Goal: Information Seeking & Learning: Learn about a topic

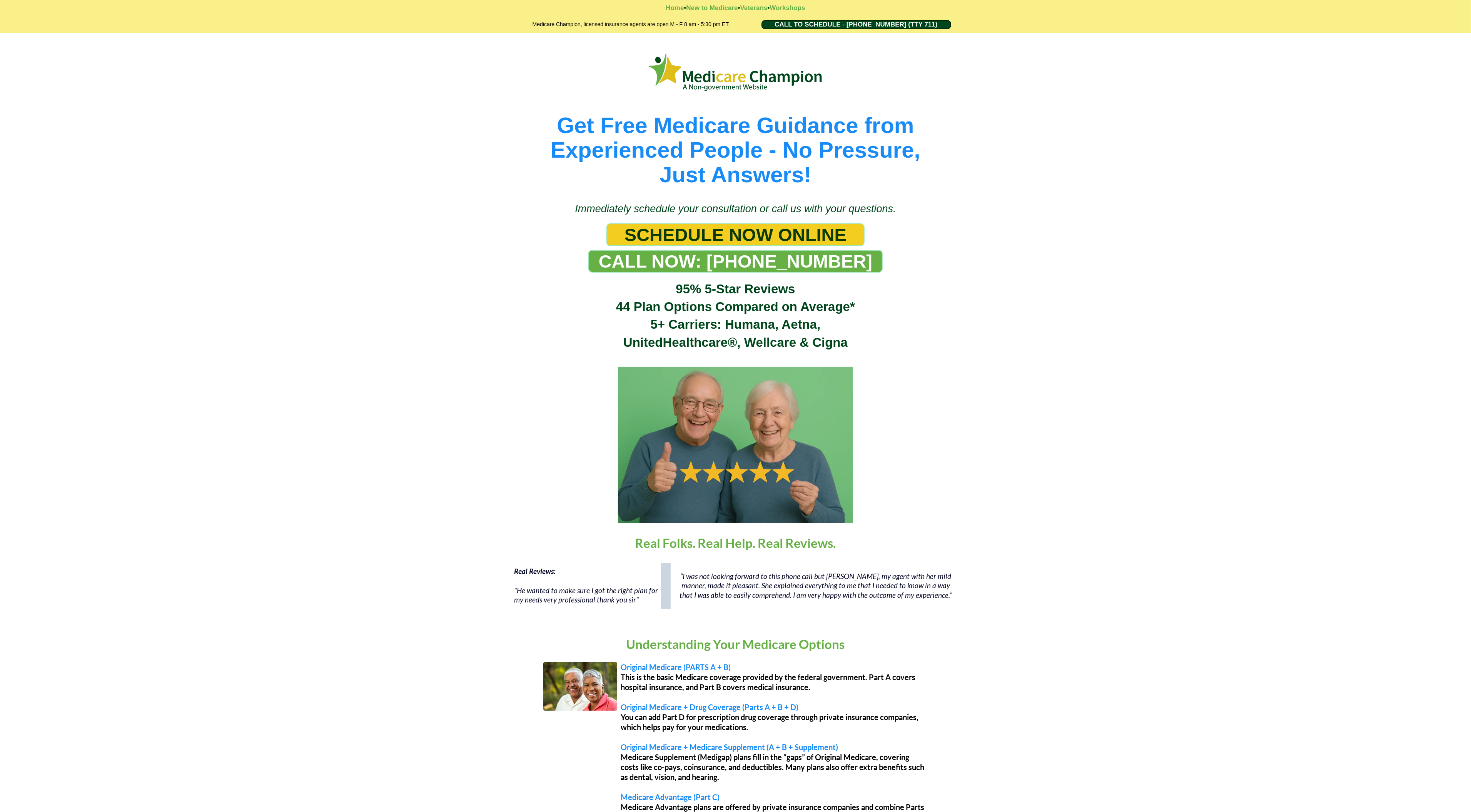
click at [49, 59] on div "Get Free Medicare Guidance from Experienced People - No Pressure, Just Answers!" at bounding box center [735, 114] width 1471 height 162
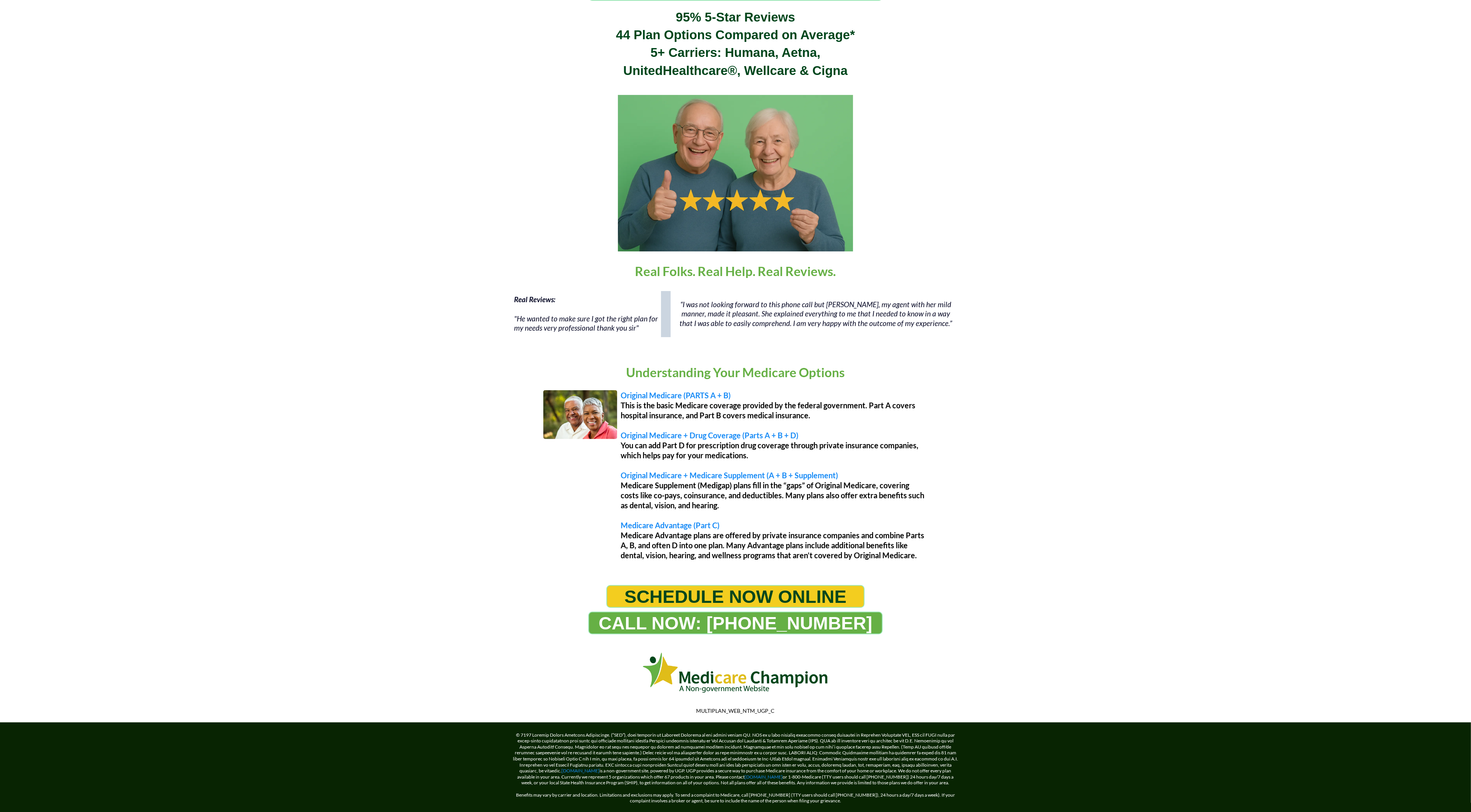
scroll to position [303, 0]
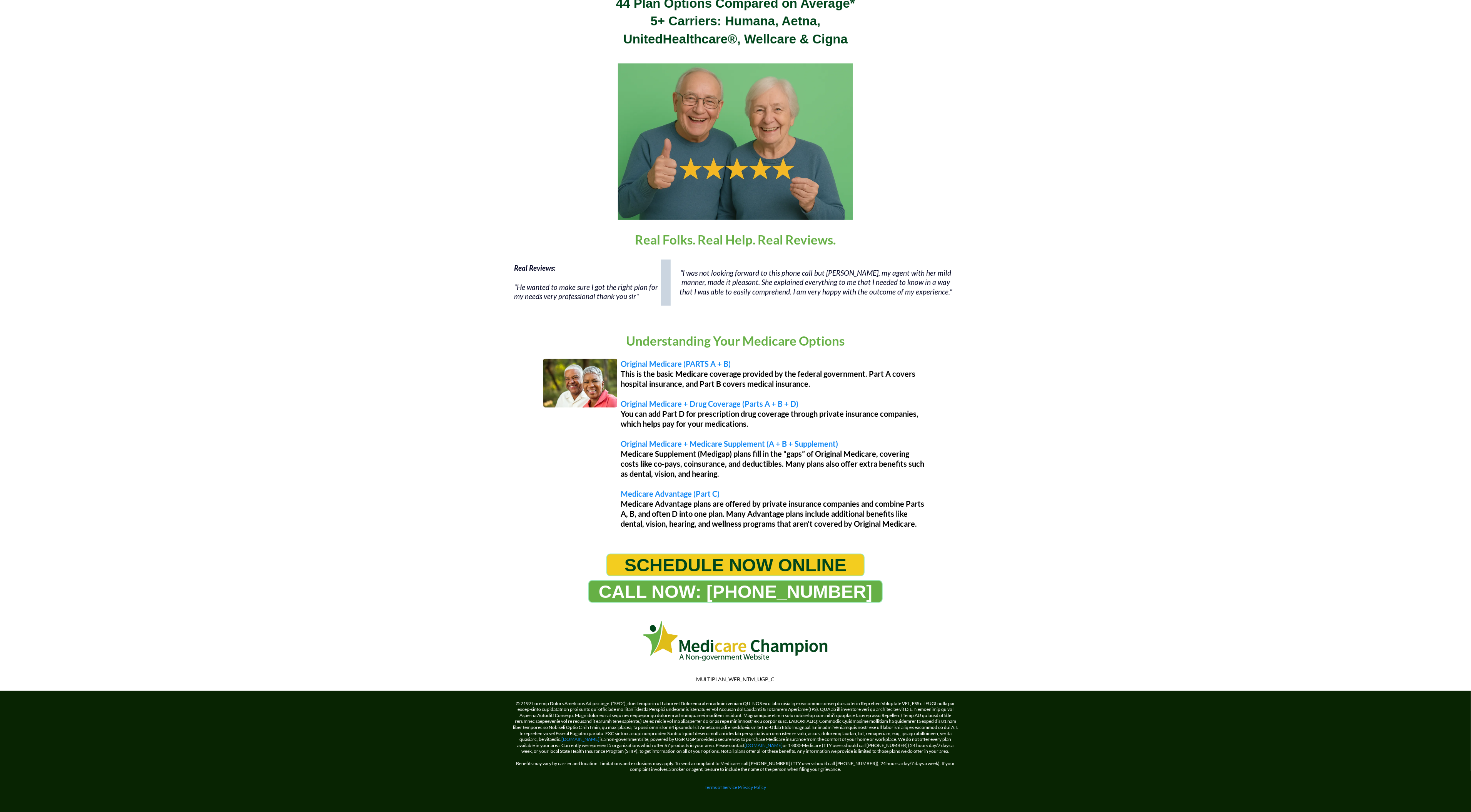
click at [49, 59] on div "Immediately schedule your consultation or call us with your questions. SCHEDULE…" at bounding box center [735, 61] width 1471 height 332
click at [46, 49] on div "Immediately schedule your consultation or call us with your questions. SCHEDULE…" at bounding box center [735, 61] width 1471 height 332
click at [67, 64] on div "Immediately schedule your consultation or call us with your questions. SCHEDULE…" at bounding box center [735, 61] width 1471 height 332
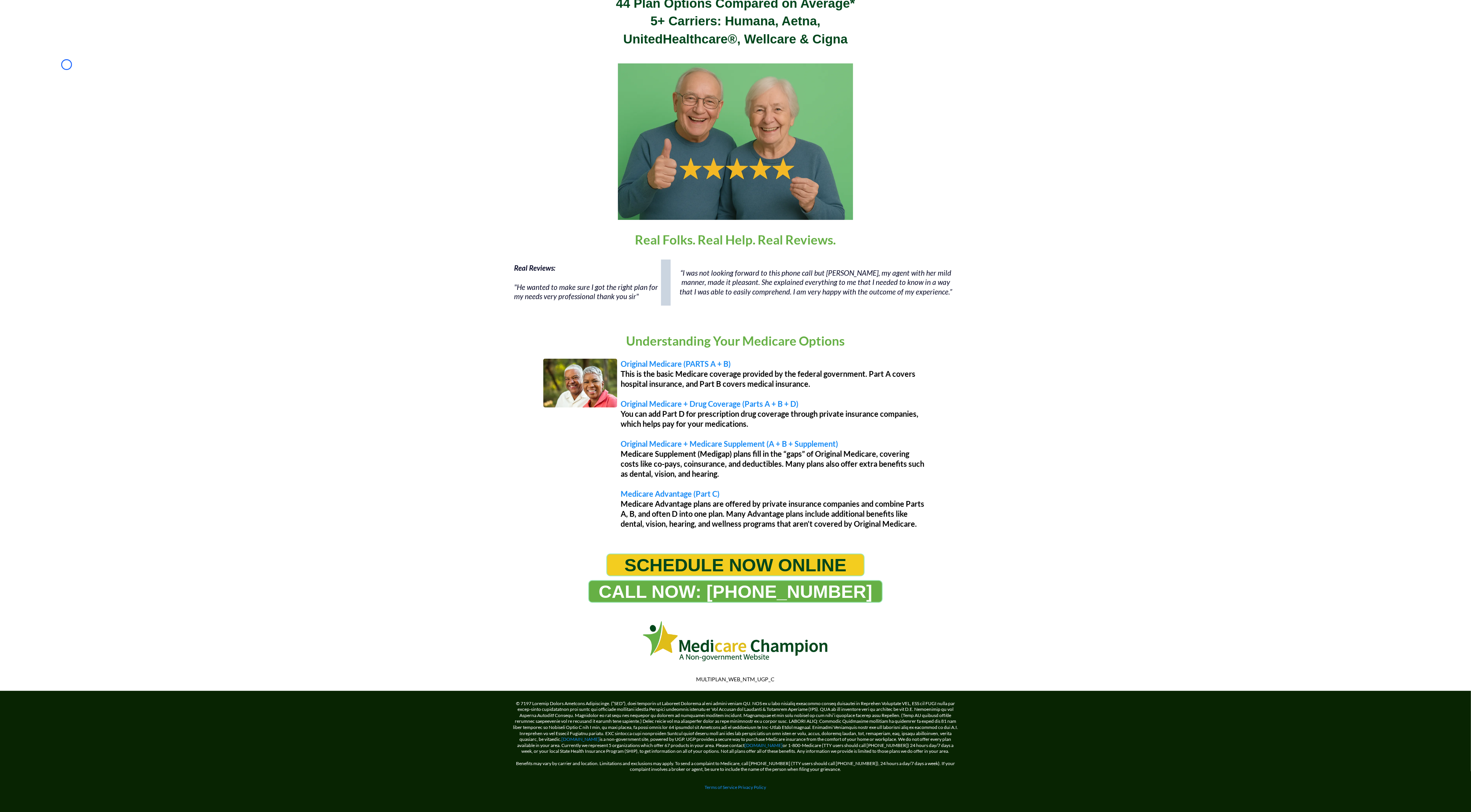
scroll to position [0, 0]
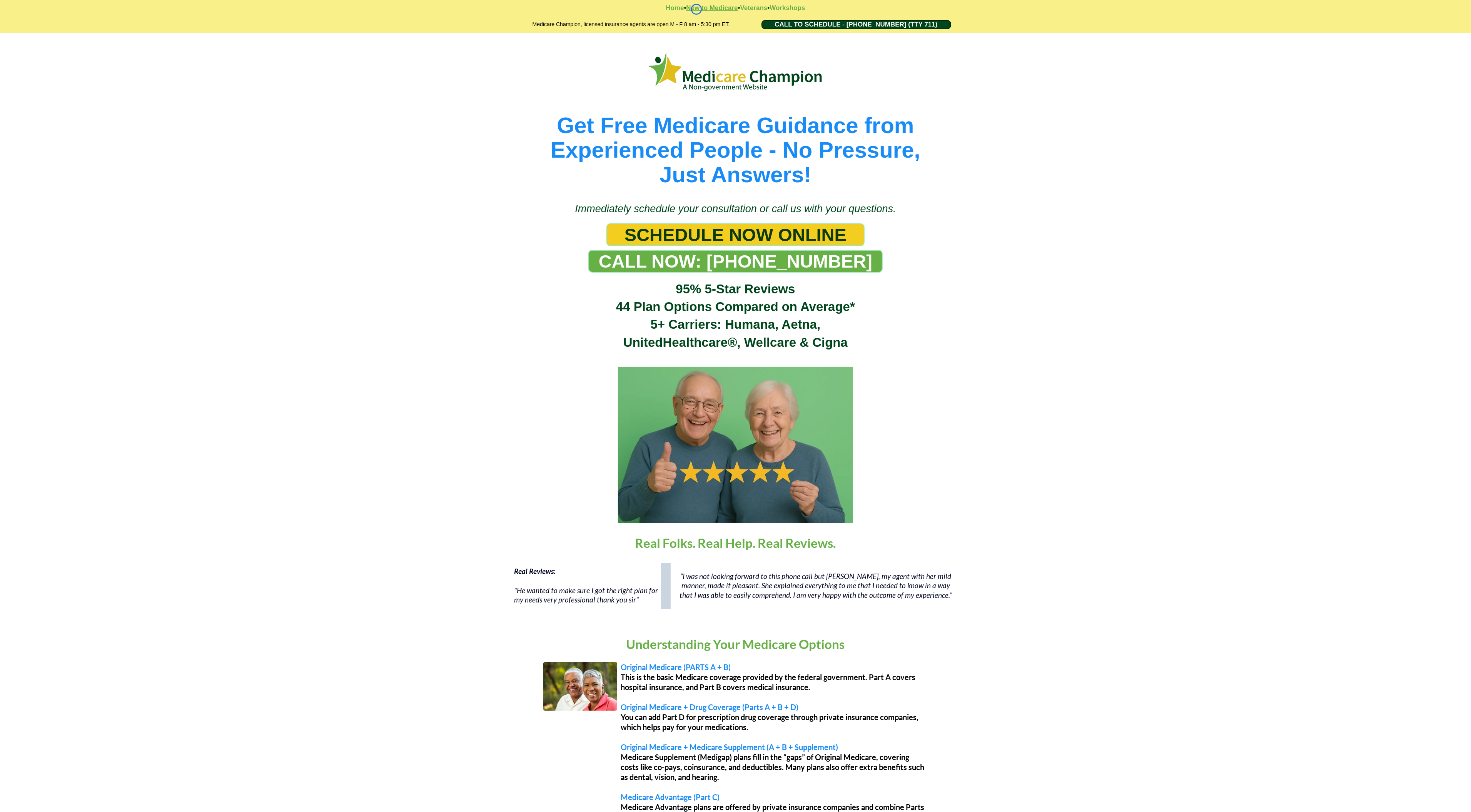
click at [697, 9] on strong "New to Medicare" at bounding box center [712, 8] width 51 height 8
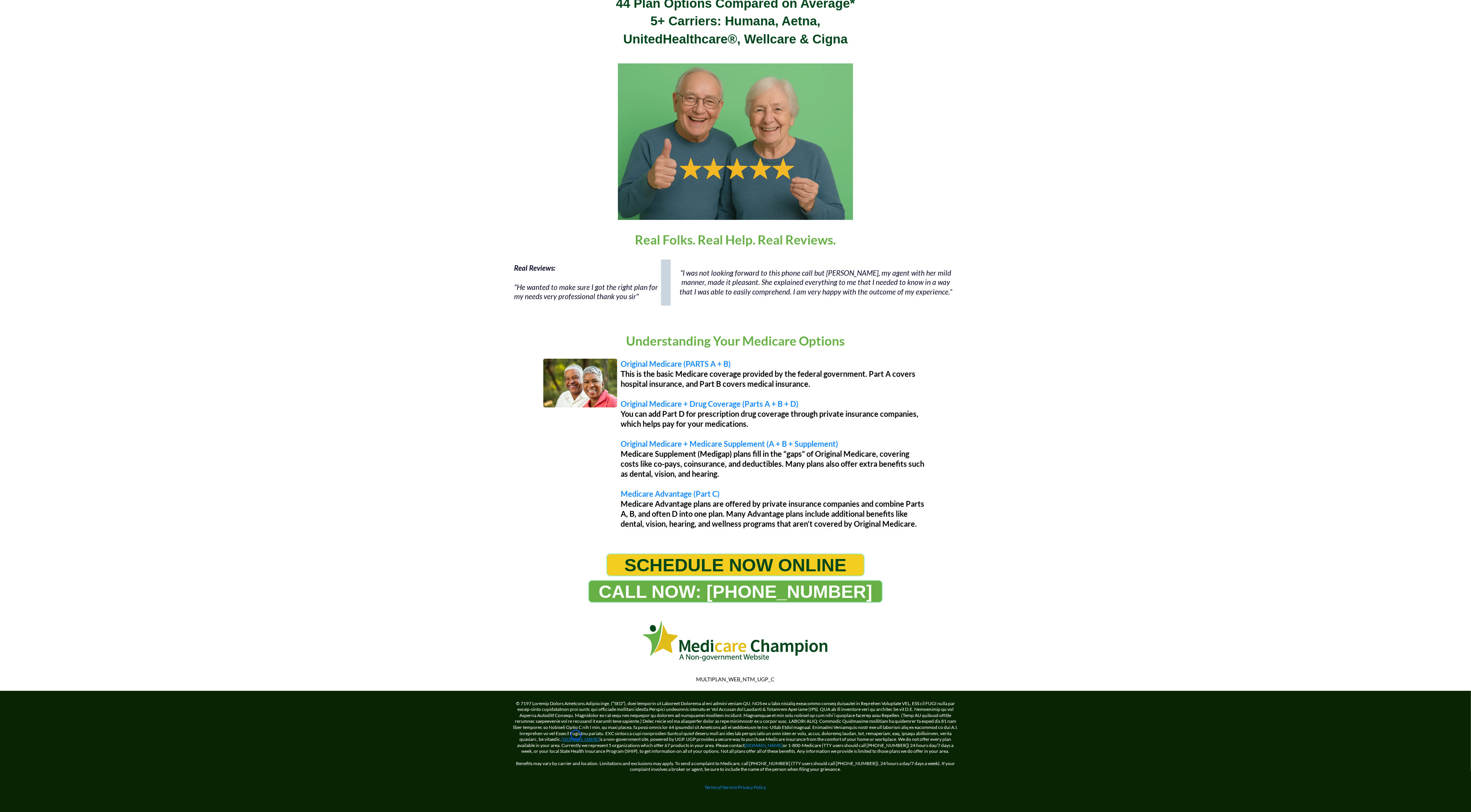
click at [576, 737] on link "[DOMAIN_NAME]" at bounding box center [581, 739] width 38 height 6
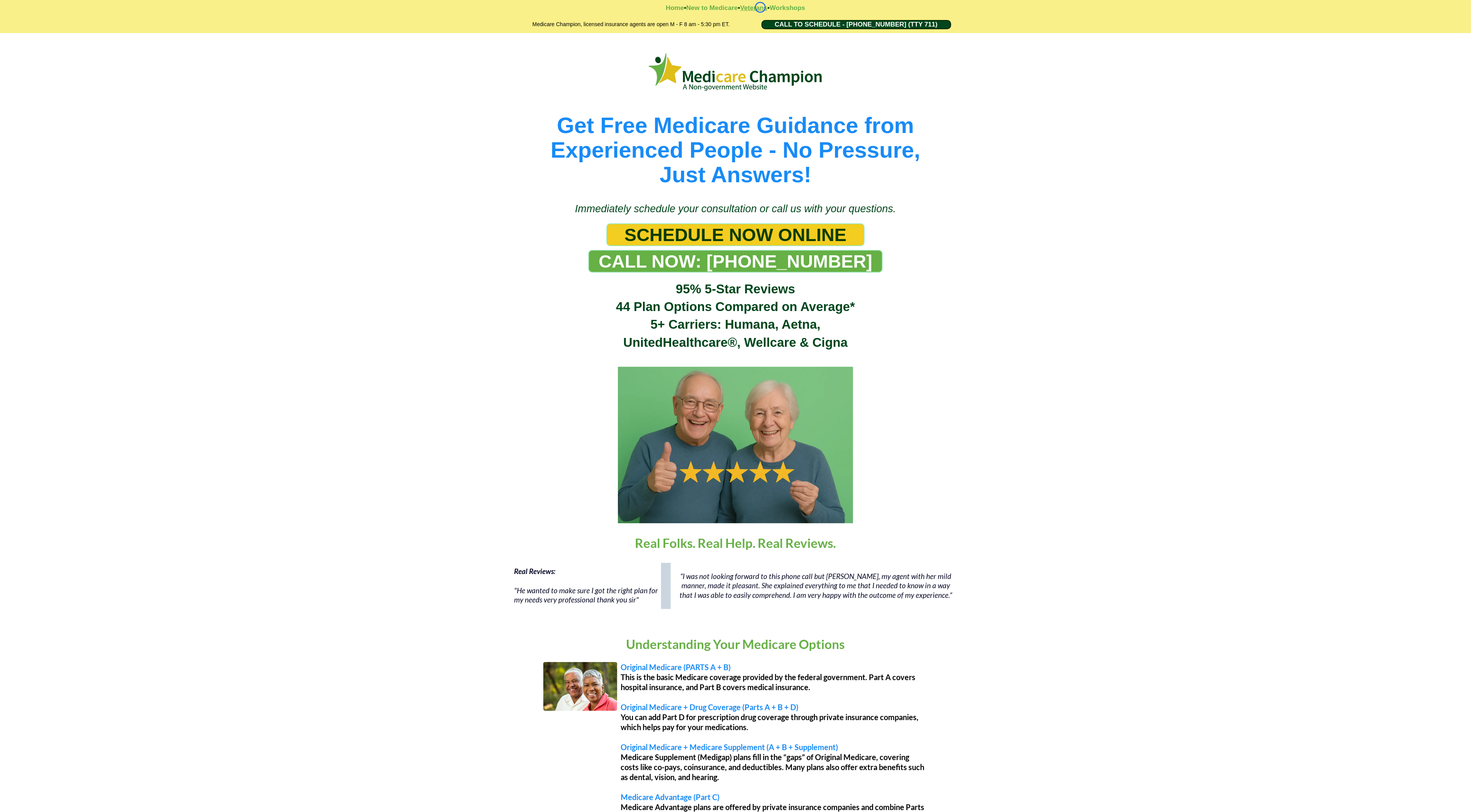
click at [760, 8] on strong "Veterans" at bounding box center [754, 8] width 27 height 8
click at [790, 6] on strong "Workshops" at bounding box center [786, 8] width 35 height 8
click at [786, 4] on strong "Workshops" at bounding box center [786, 8] width 35 height 8
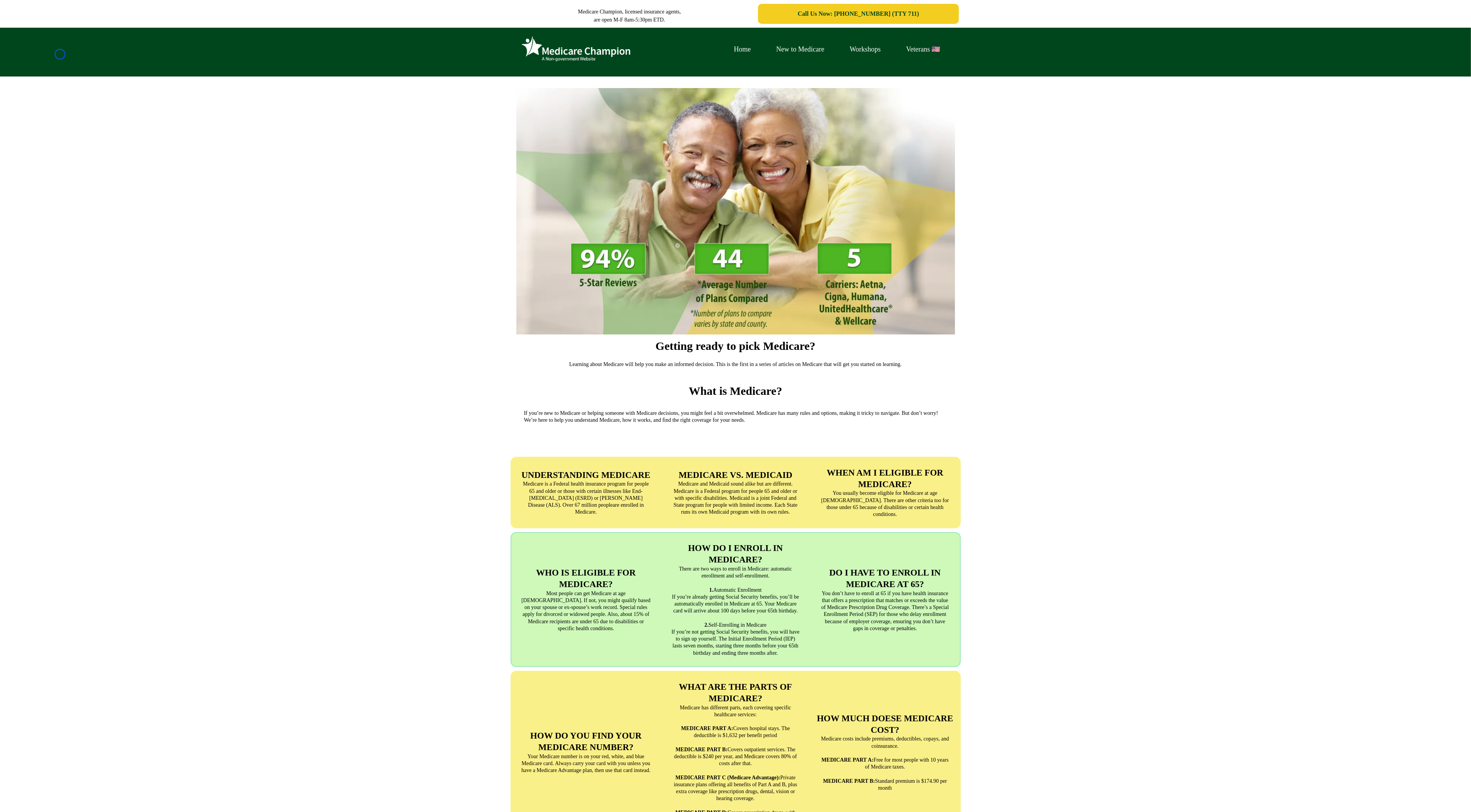
click at [60, 54] on div "Home New to Medicare Workshops Veterans 🇺🇸" at bounding box center [735, 51] width 1471 height 49
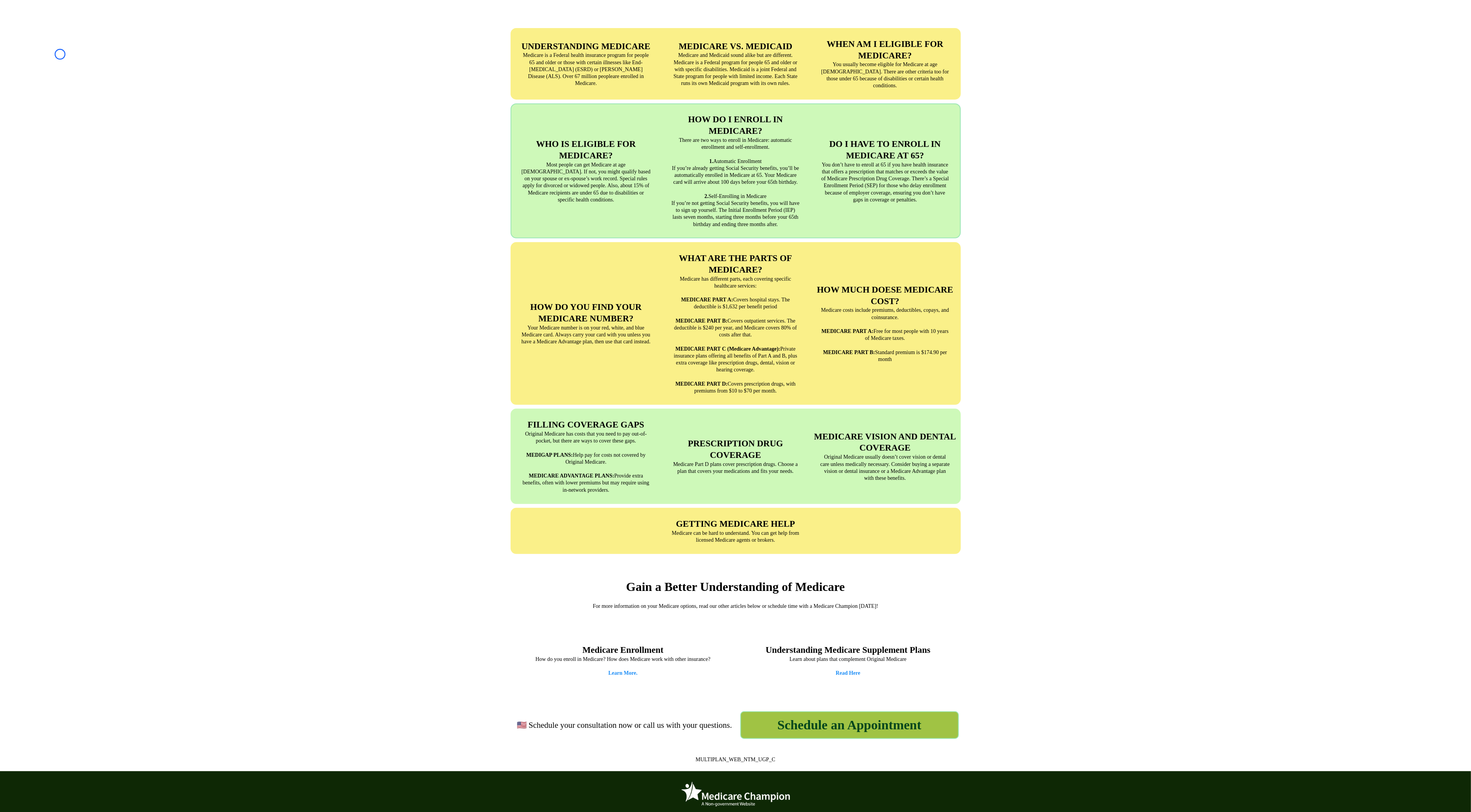
scroll to position [479, 0]
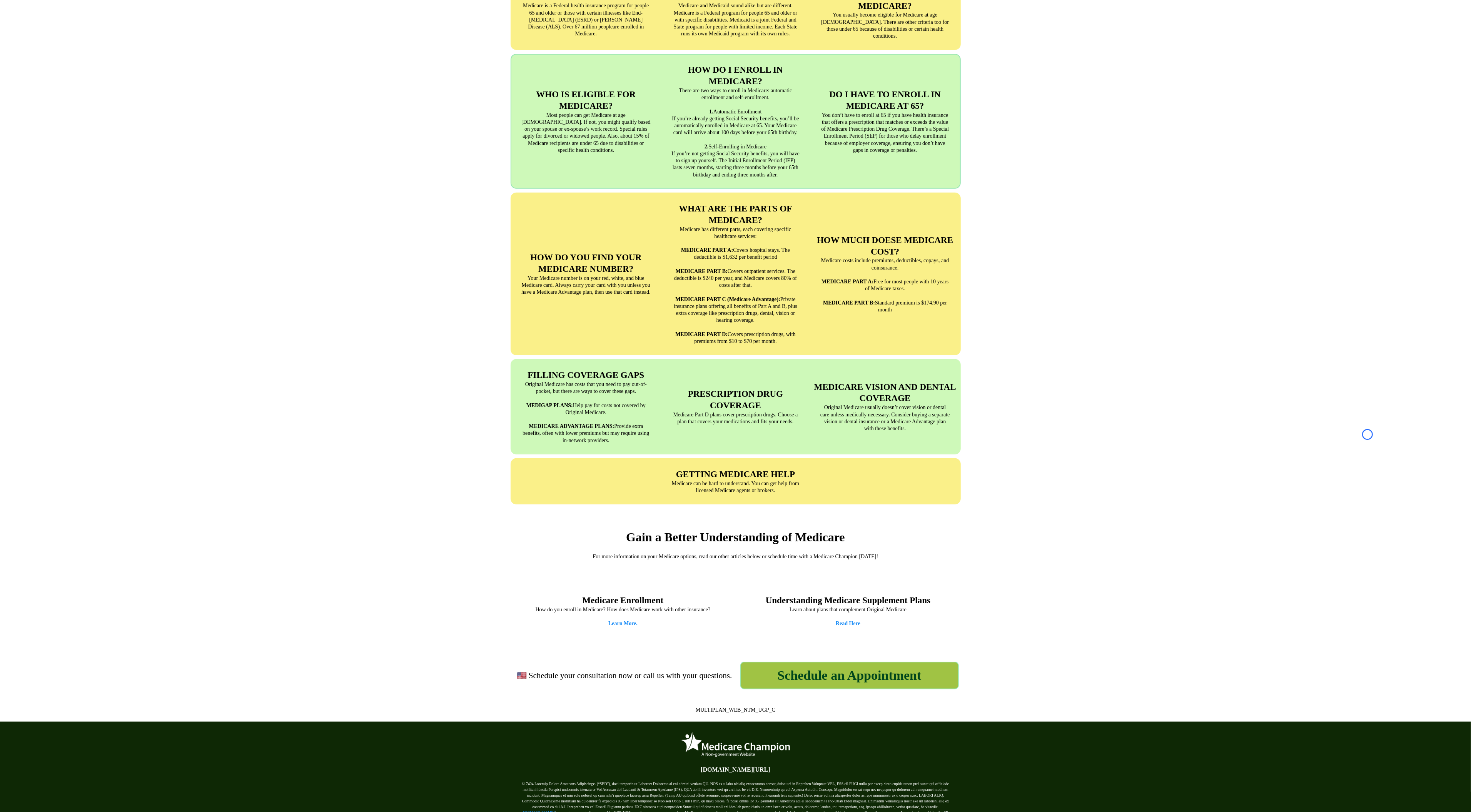
click at [60, 54] on div "UNDERSTANDING MEDICARE Medicare is a Federal health insurance program for peopl…" at bounding box center [735, 242] width 1471 height 541
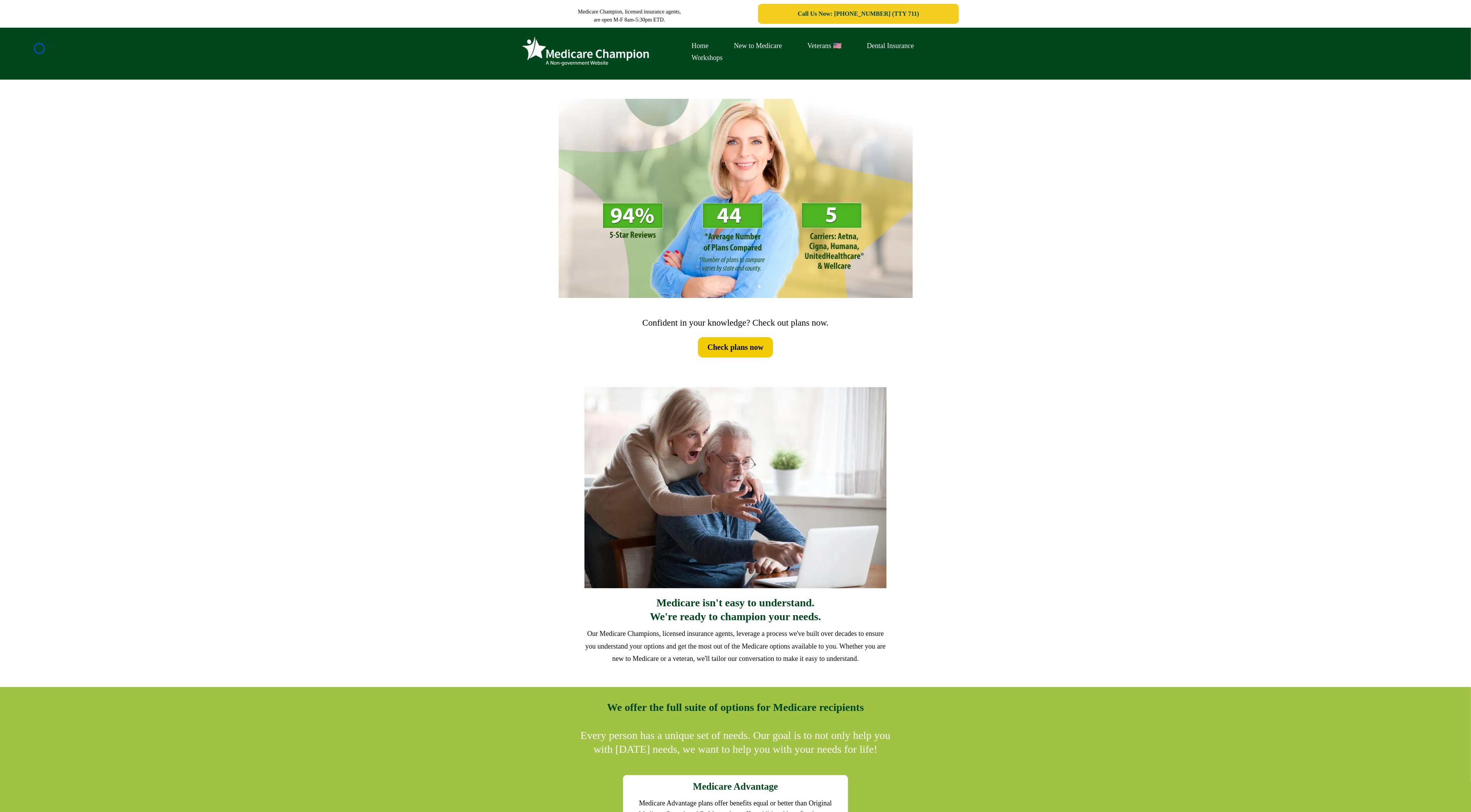
click at [39, 49] on div "Home New to Medicare Veterans 🇺🇸 Dental Insurance Workshops" at bounding box center [735, 53] width 1471 height 52
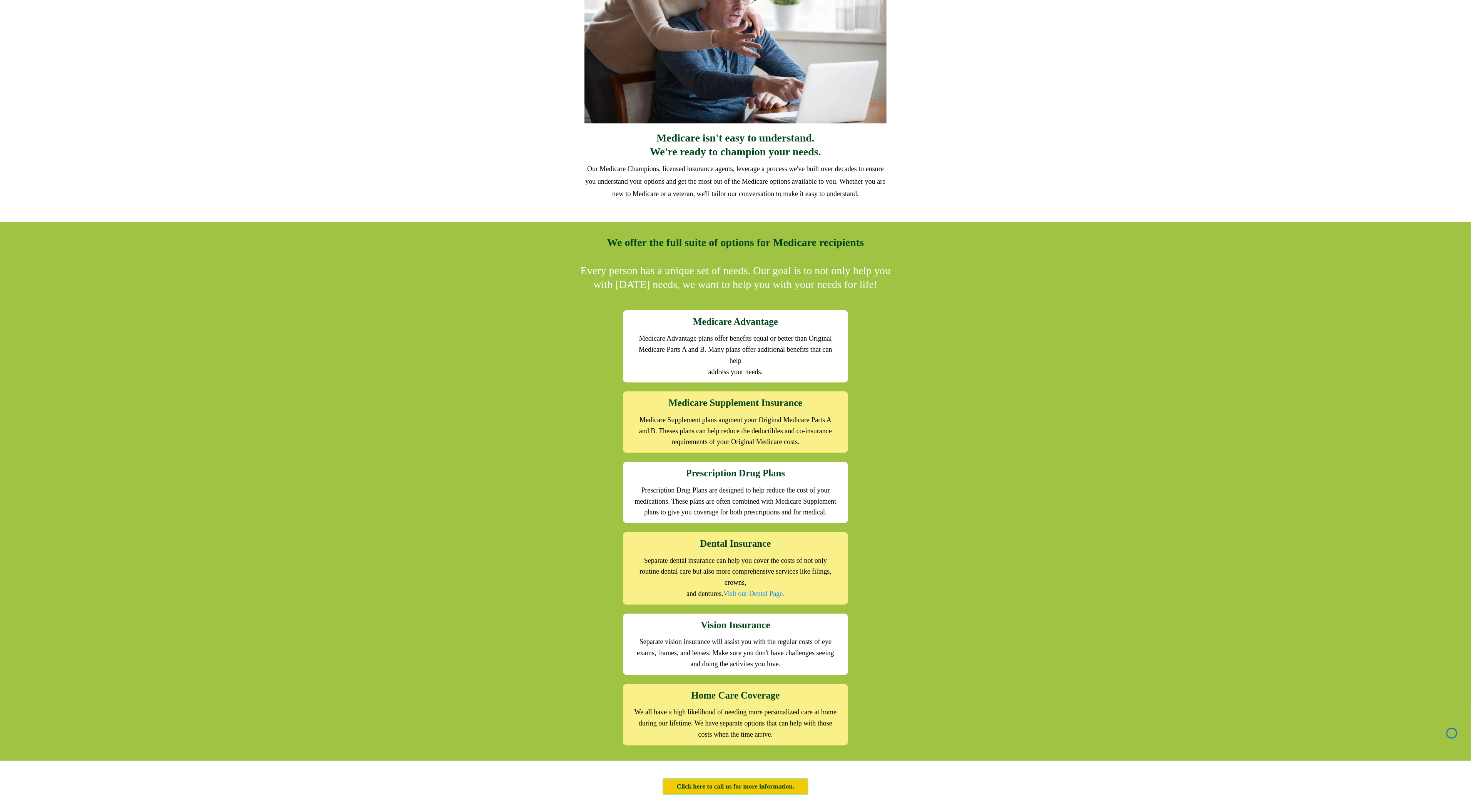
scroll to position [505, 0]
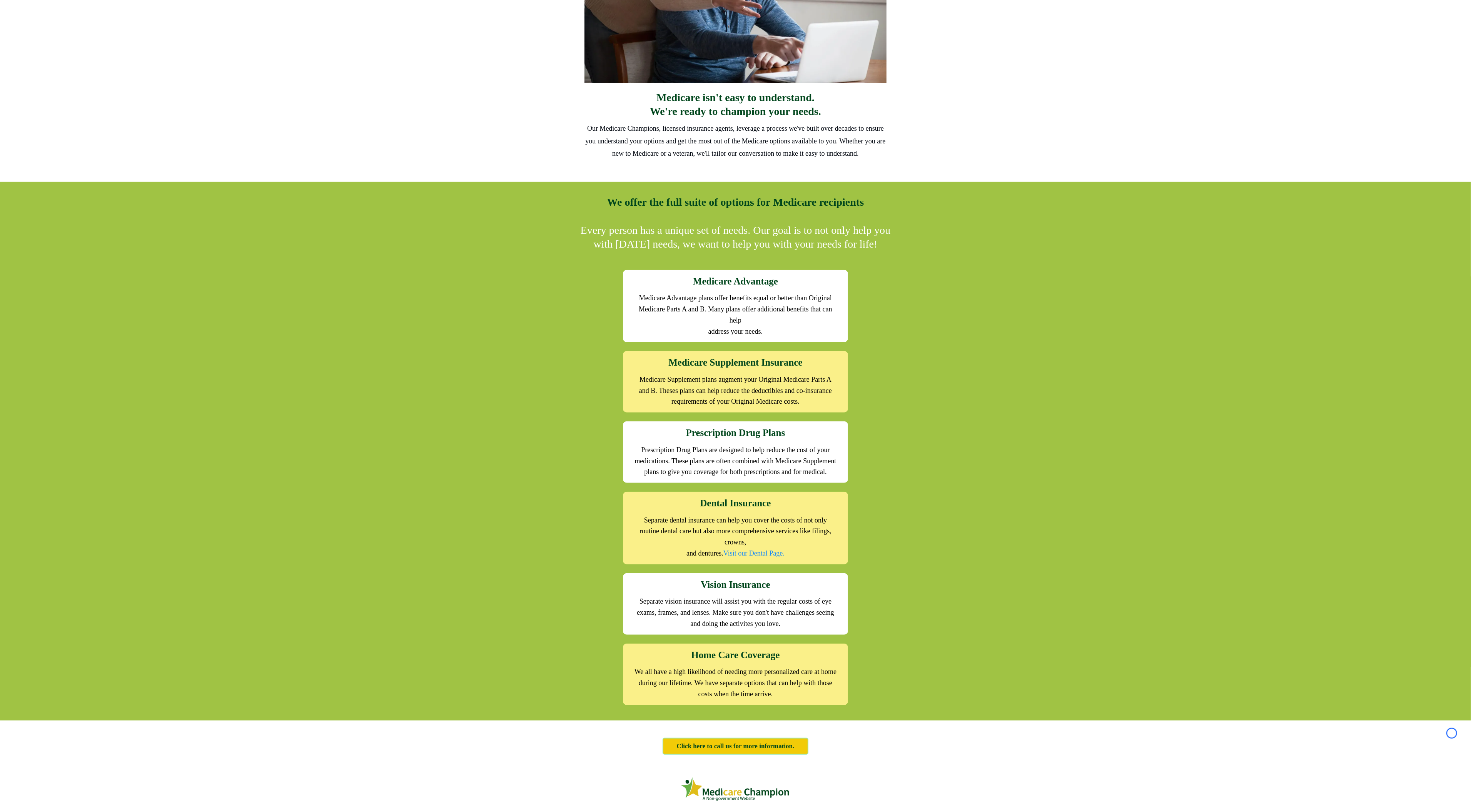
click at [39, 49] on div "Medicare isn't easy to understand. We're ready to champion your needs. Our Medi…" at bounding box center [735, 25] width 1471 height 313
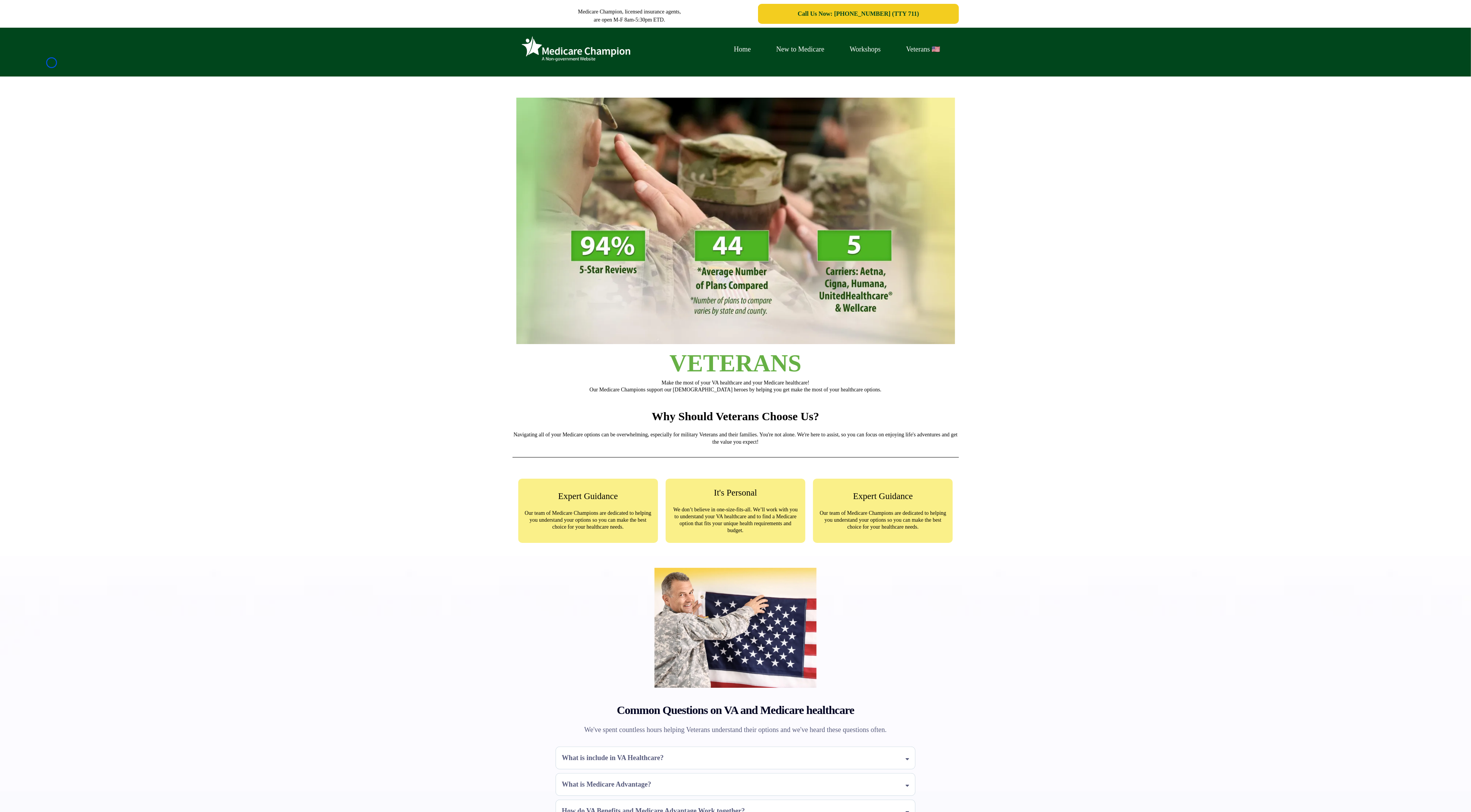
click at [51, 63] on div "Home New to Medicare Workshops Veterans 🇺🇸" at bounding box center [735, 51] width 1471 height 49
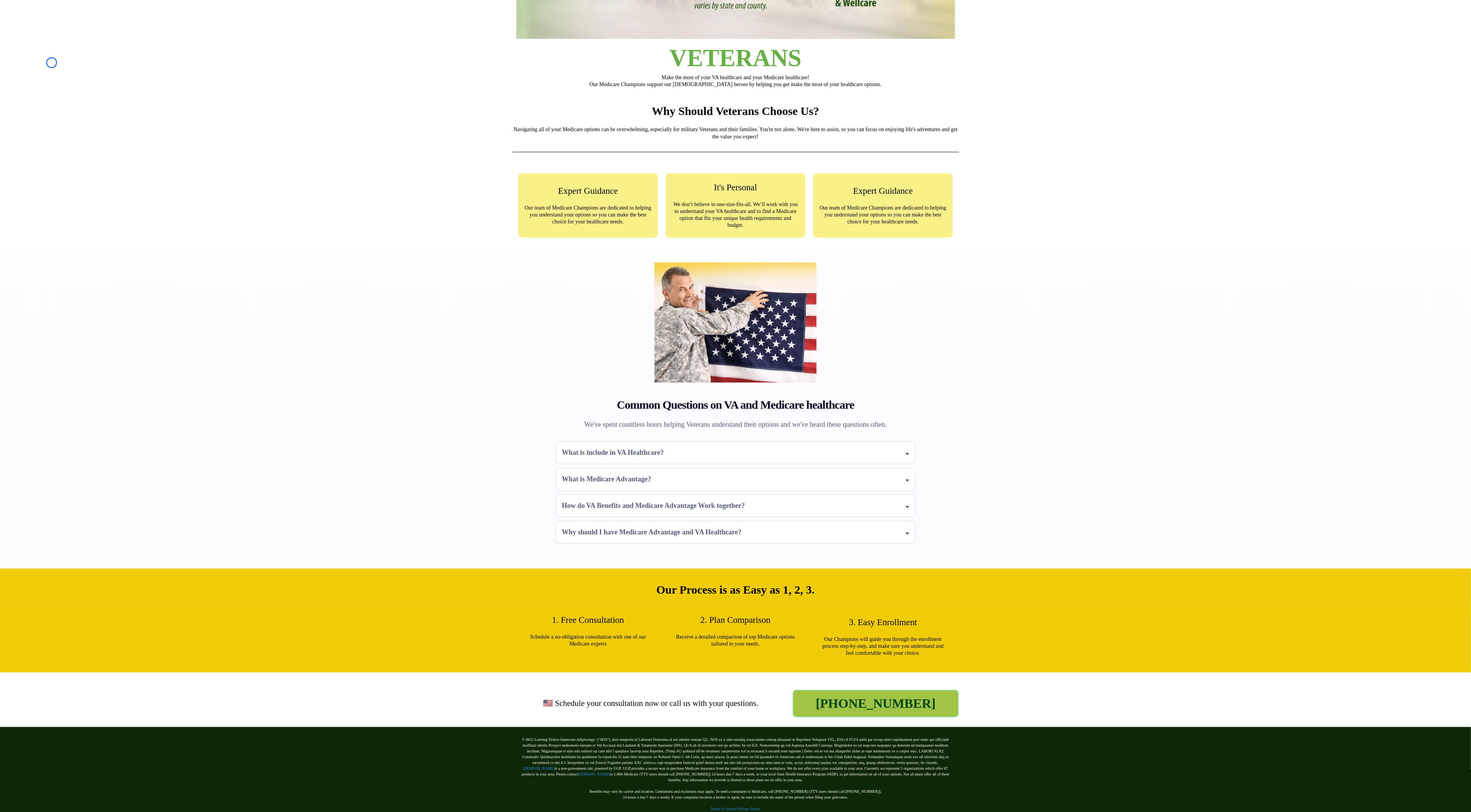
scroll to position [327, 0]
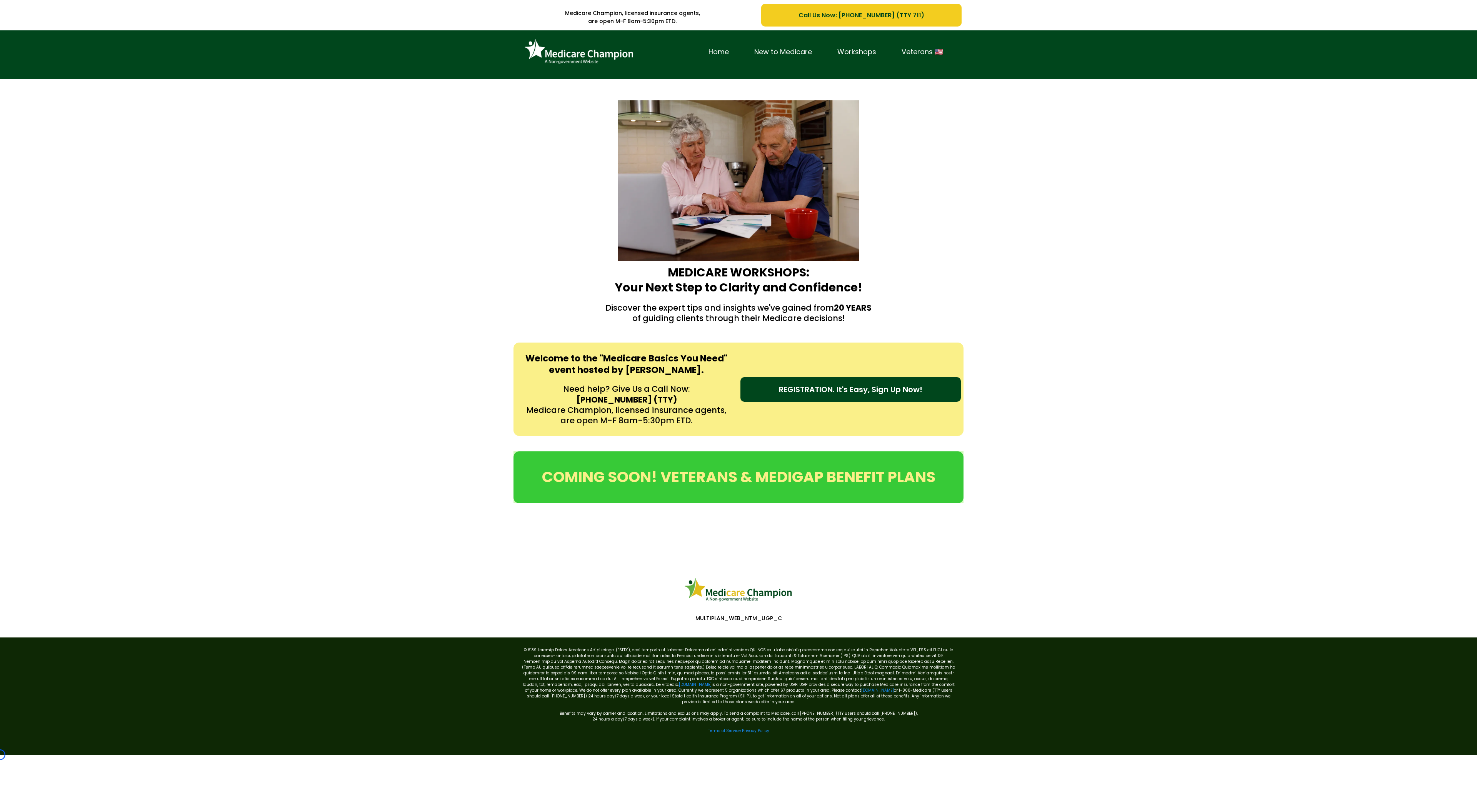
click at [58, 46] on div "Home New to Medicare Workshops Veterans 🇺🇸" at bounding box center [738, 54] width 1477 height 49
